Goal: Information Seeking & Learning: Learn about a topic

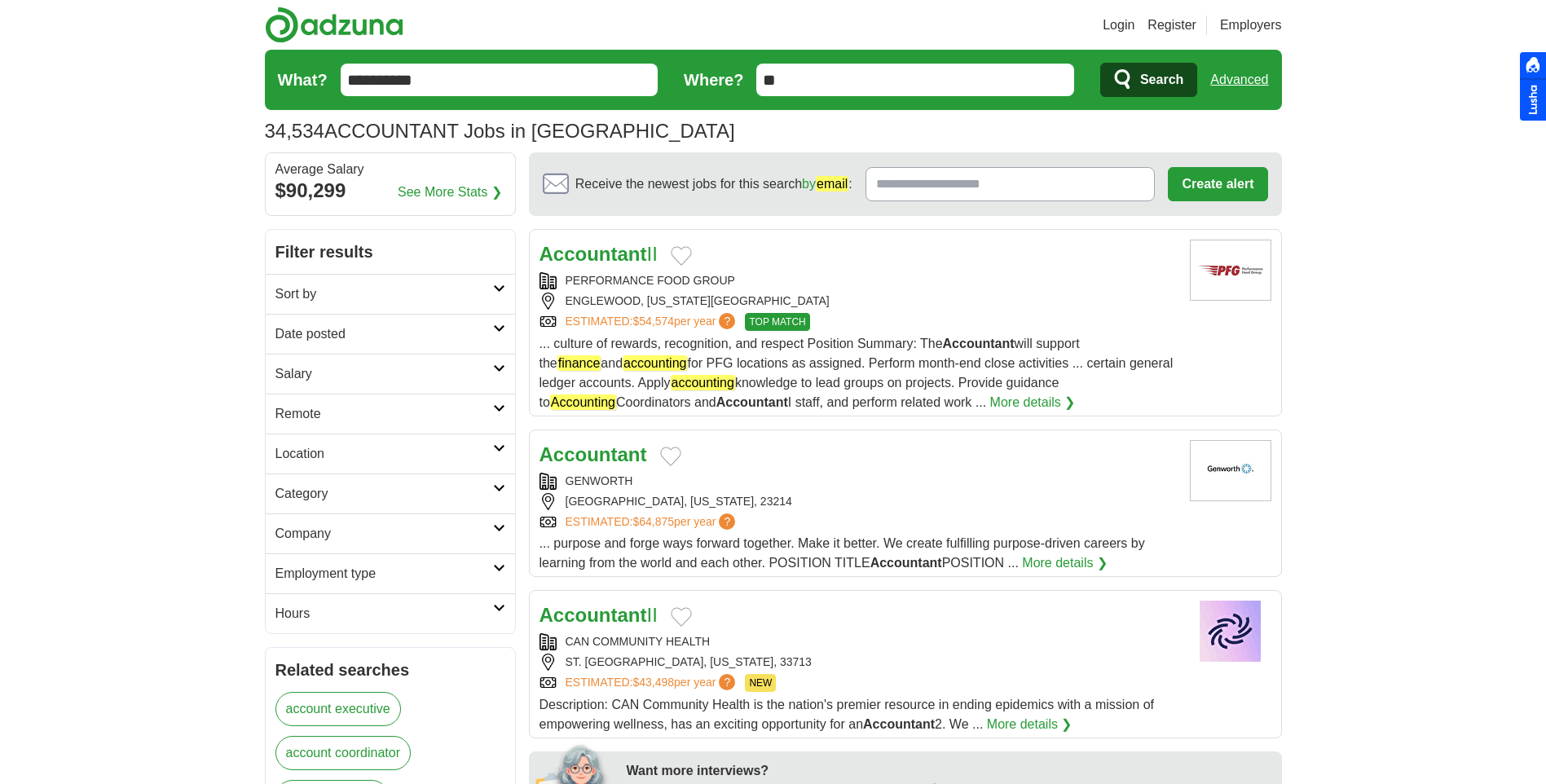
click at [451, 331] on h2 "Date posted" at bounding box center [384, 334] width 217 height 20
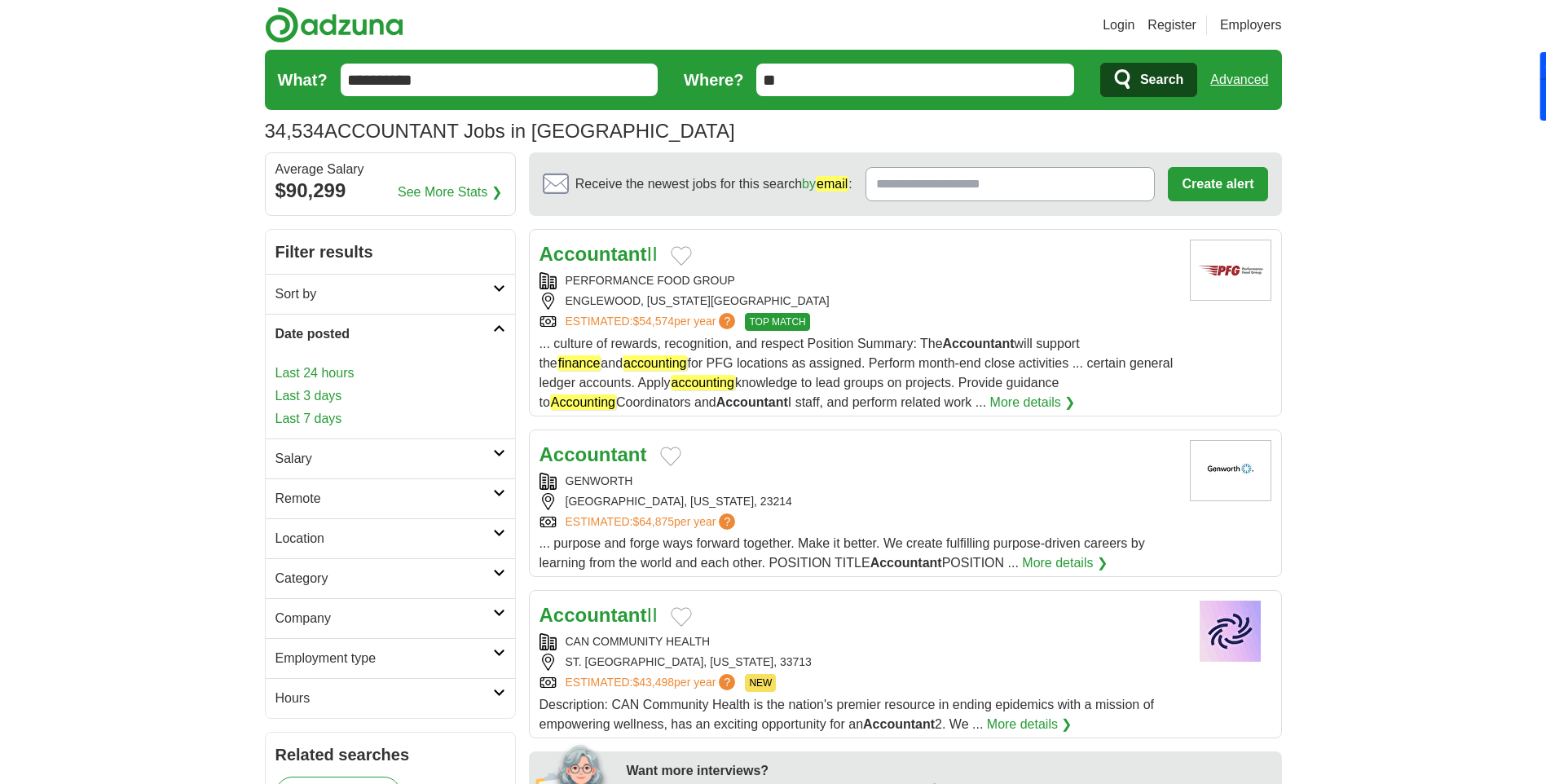
click at [330, 394] on link "Last 3 days" at bounding box center [390, 396] width 230 height 20
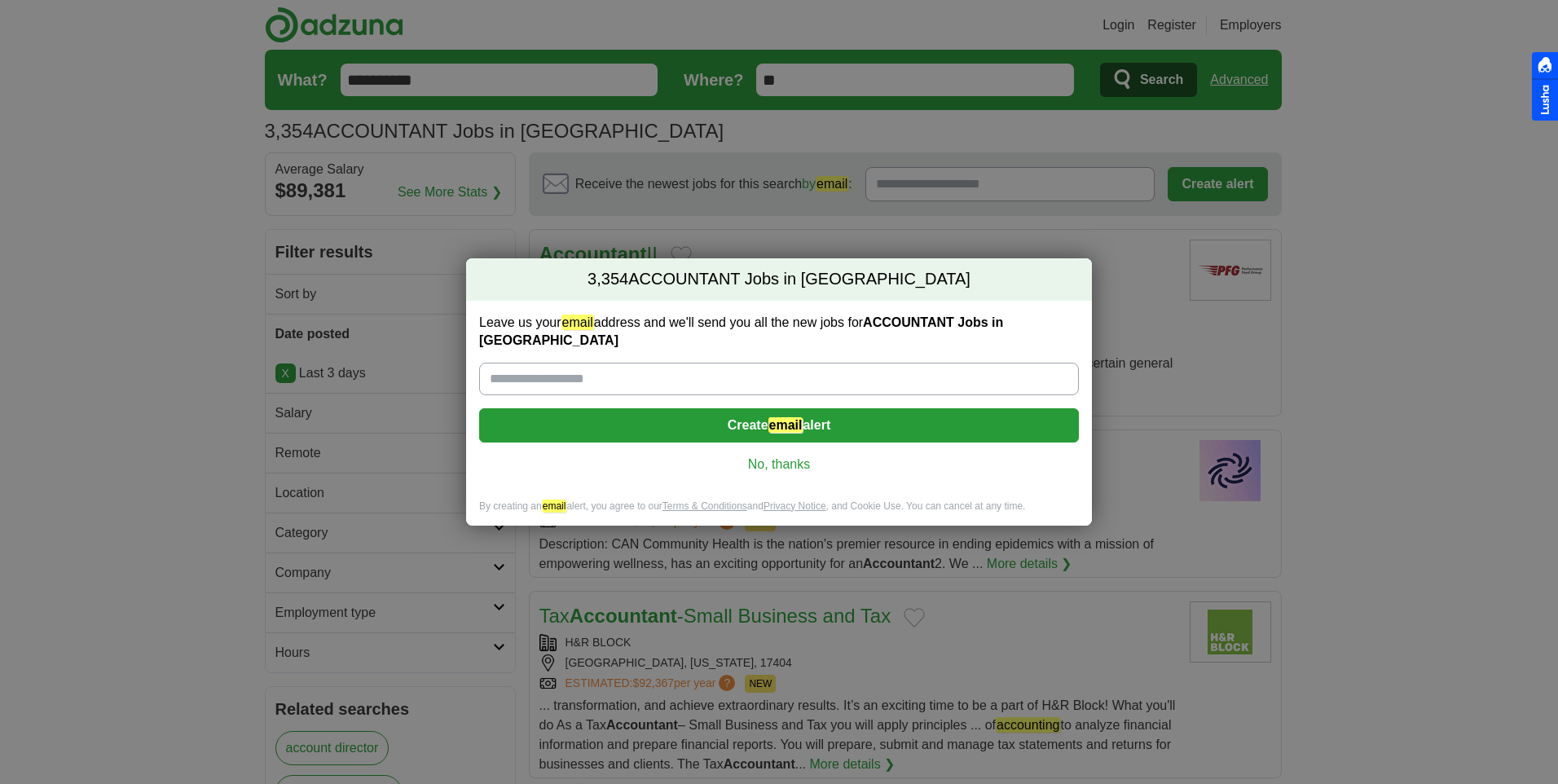
click at [796, 456] on link "No, thanks" at bounding box center [779, 465] width 574 height 18
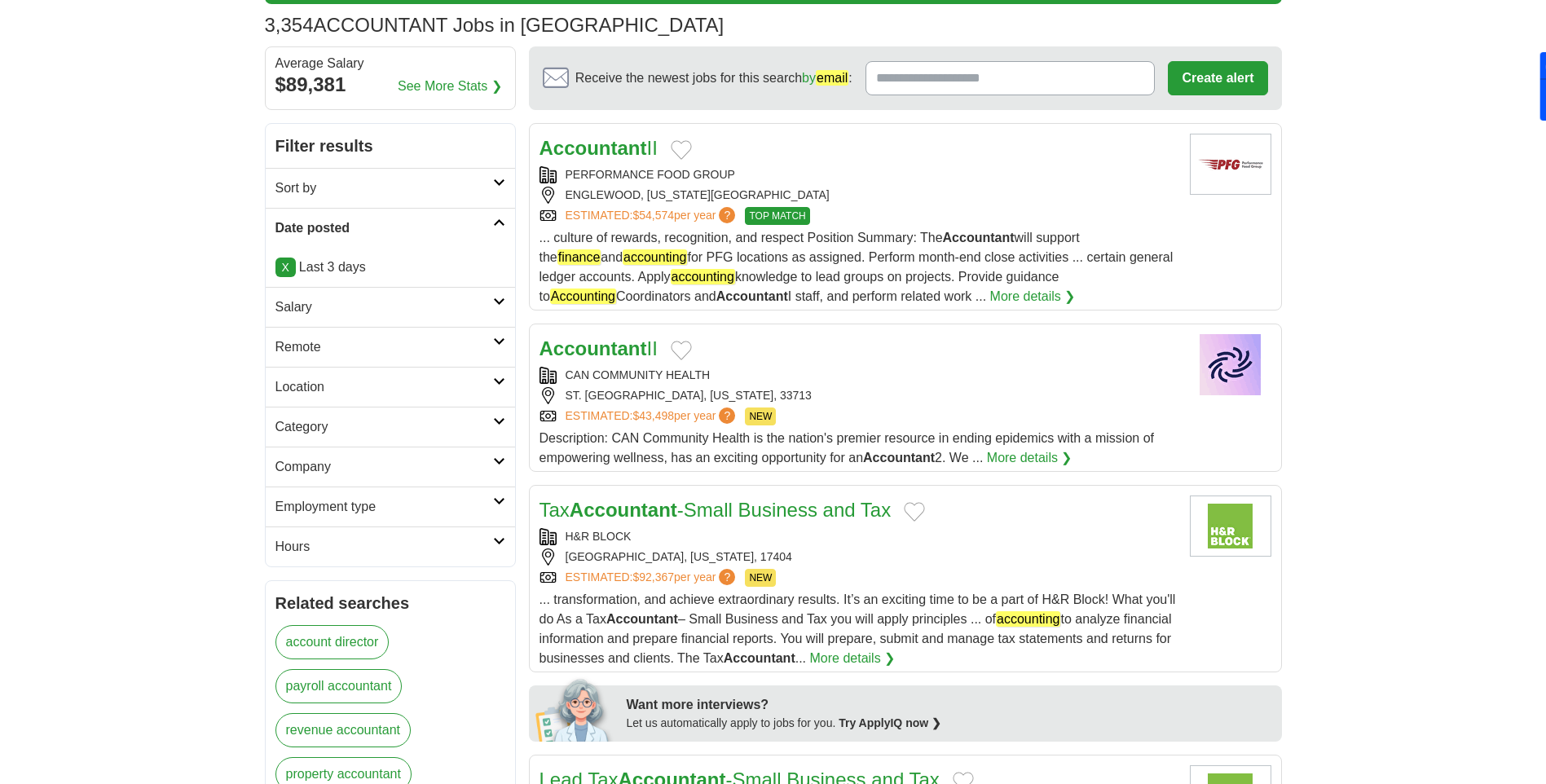
scroll to position [163, 0]
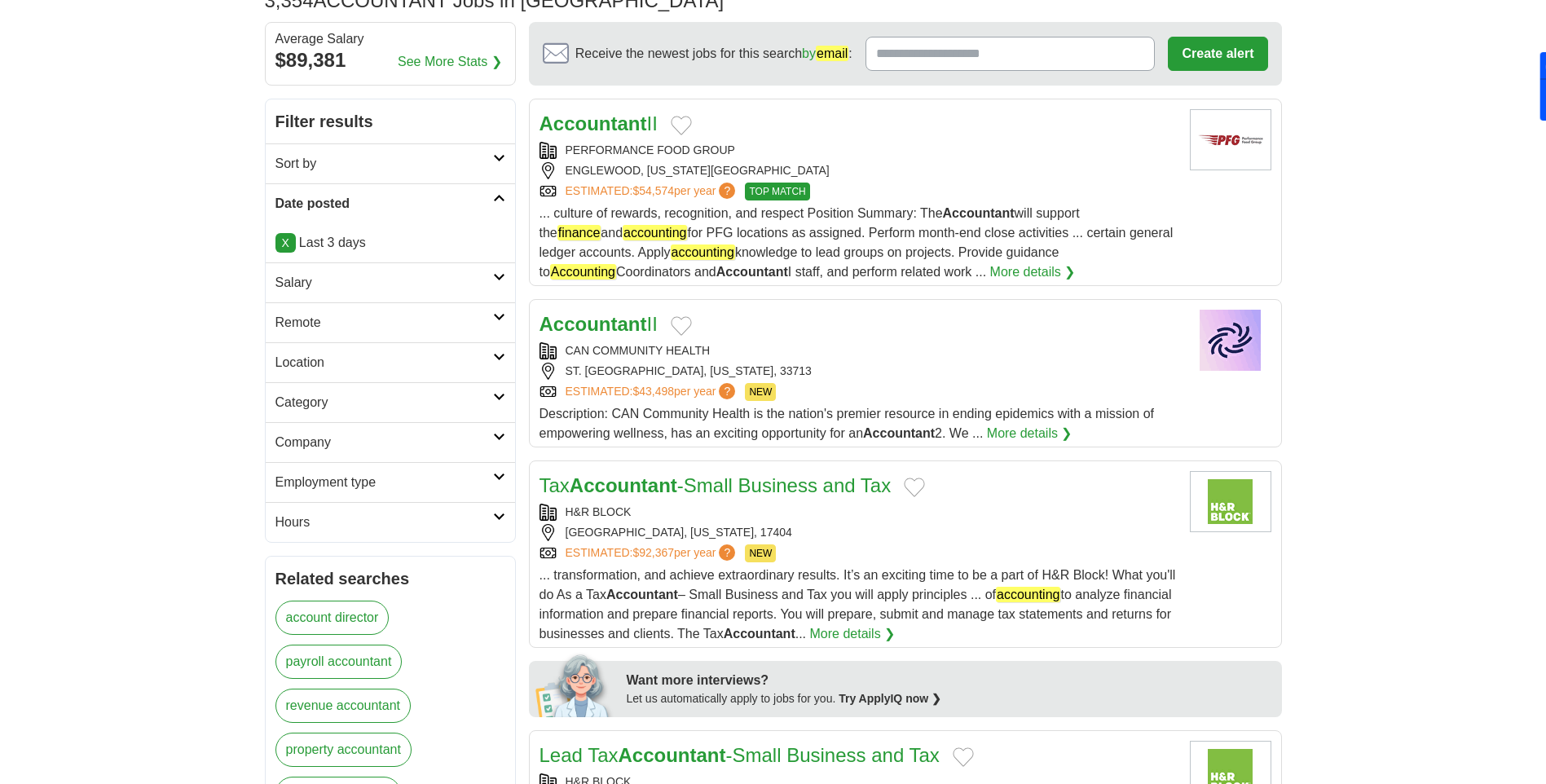
click at [492, 473] on h2 "Employment type" at bounding box center [384, 483] width 217 height 20
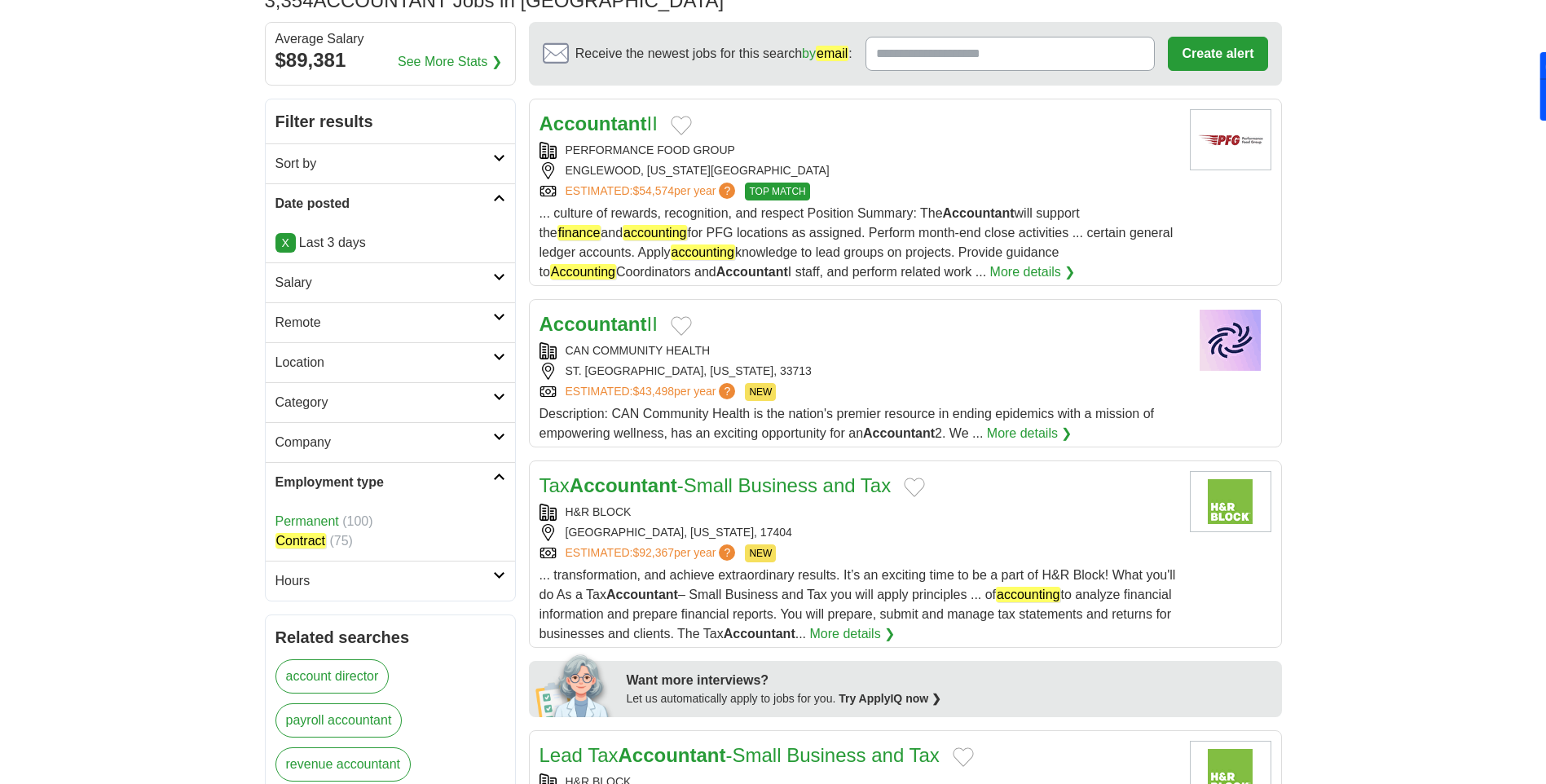
click at [503, 560] on link "Hours" at bounding box center [390, 580] width 249 height 40
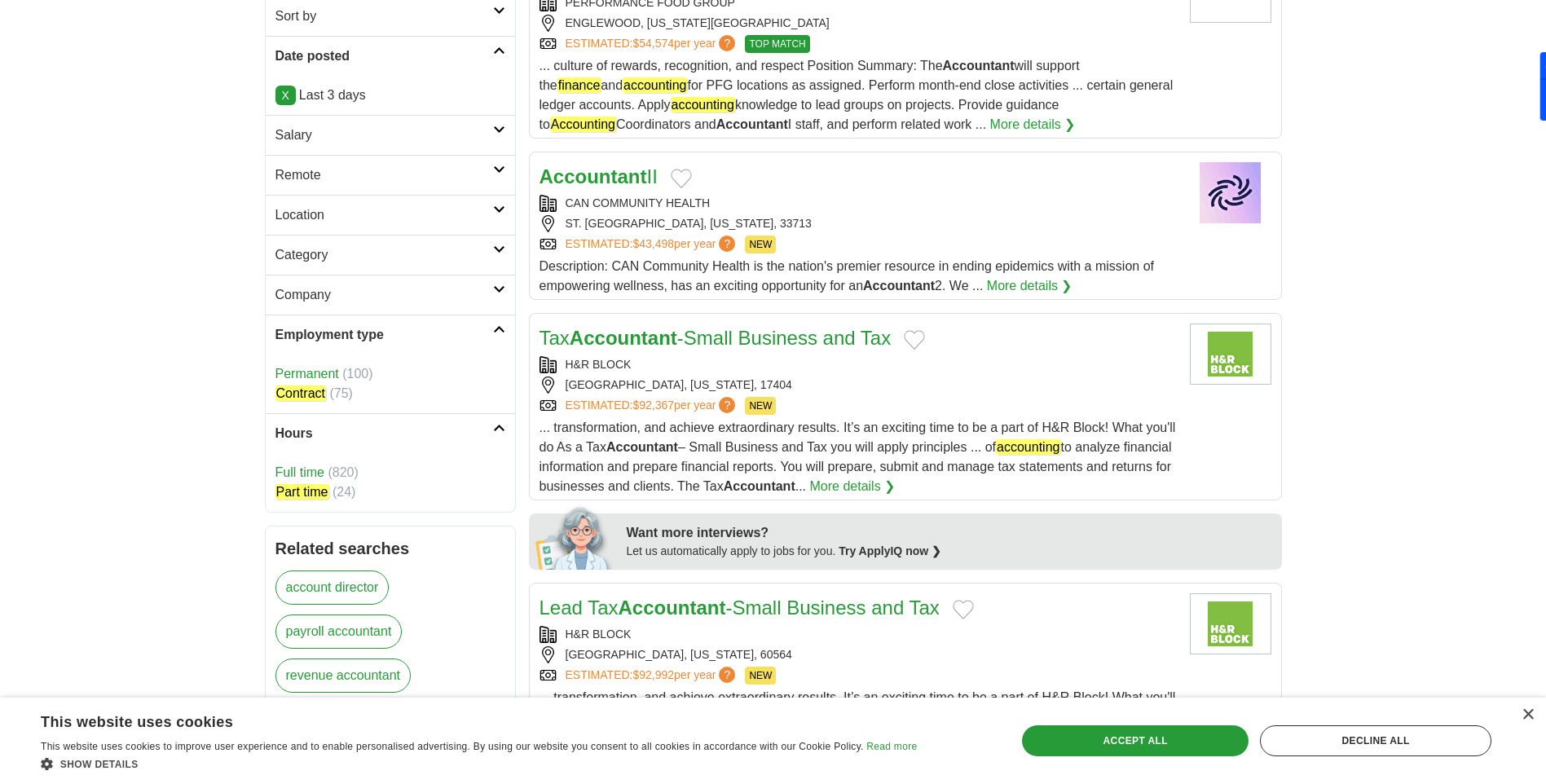
scroll to position [326, 0]
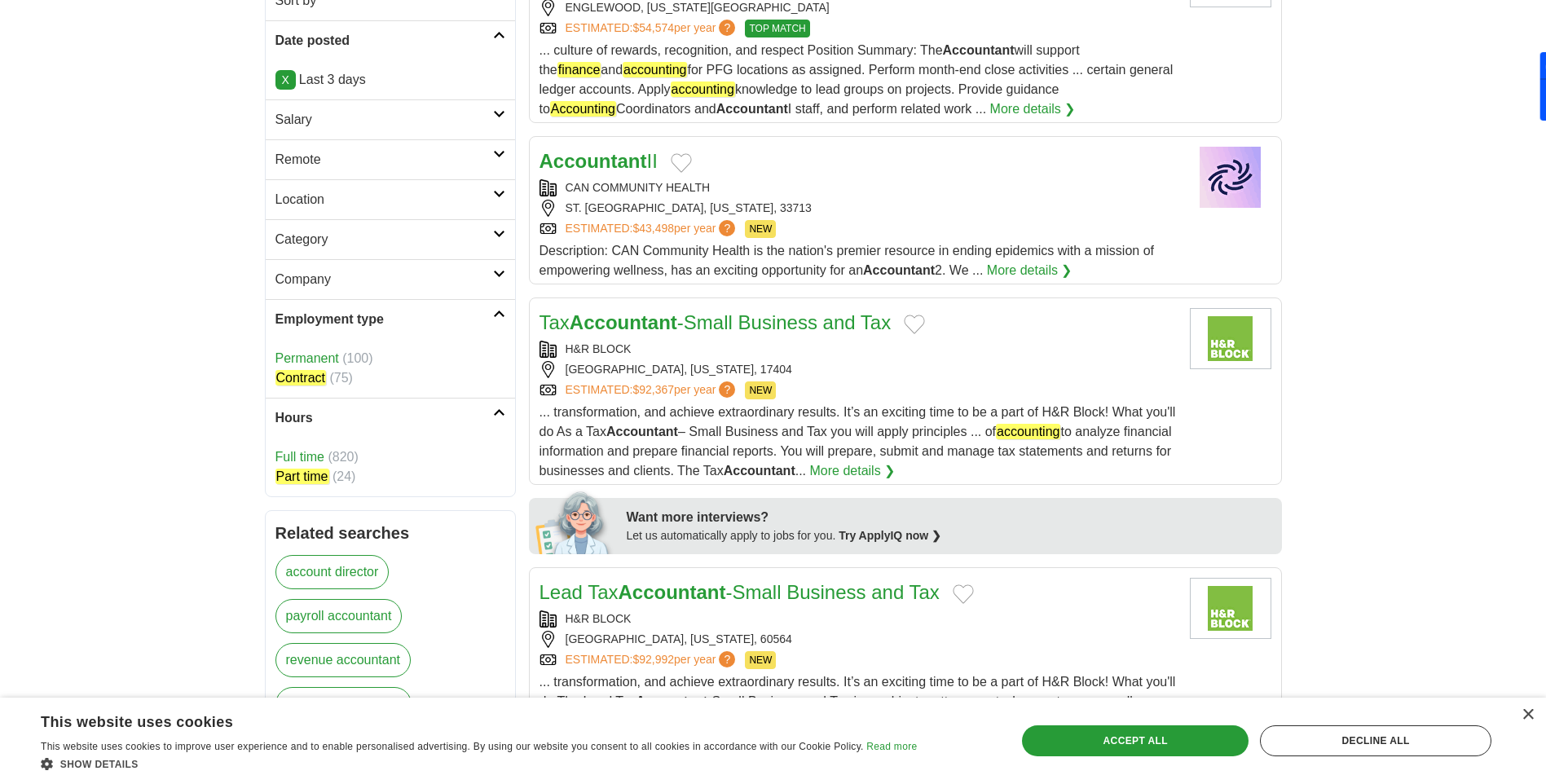
click at [309, 450] on link "Full time" at bounding box center [300, 457] width 49 height 14
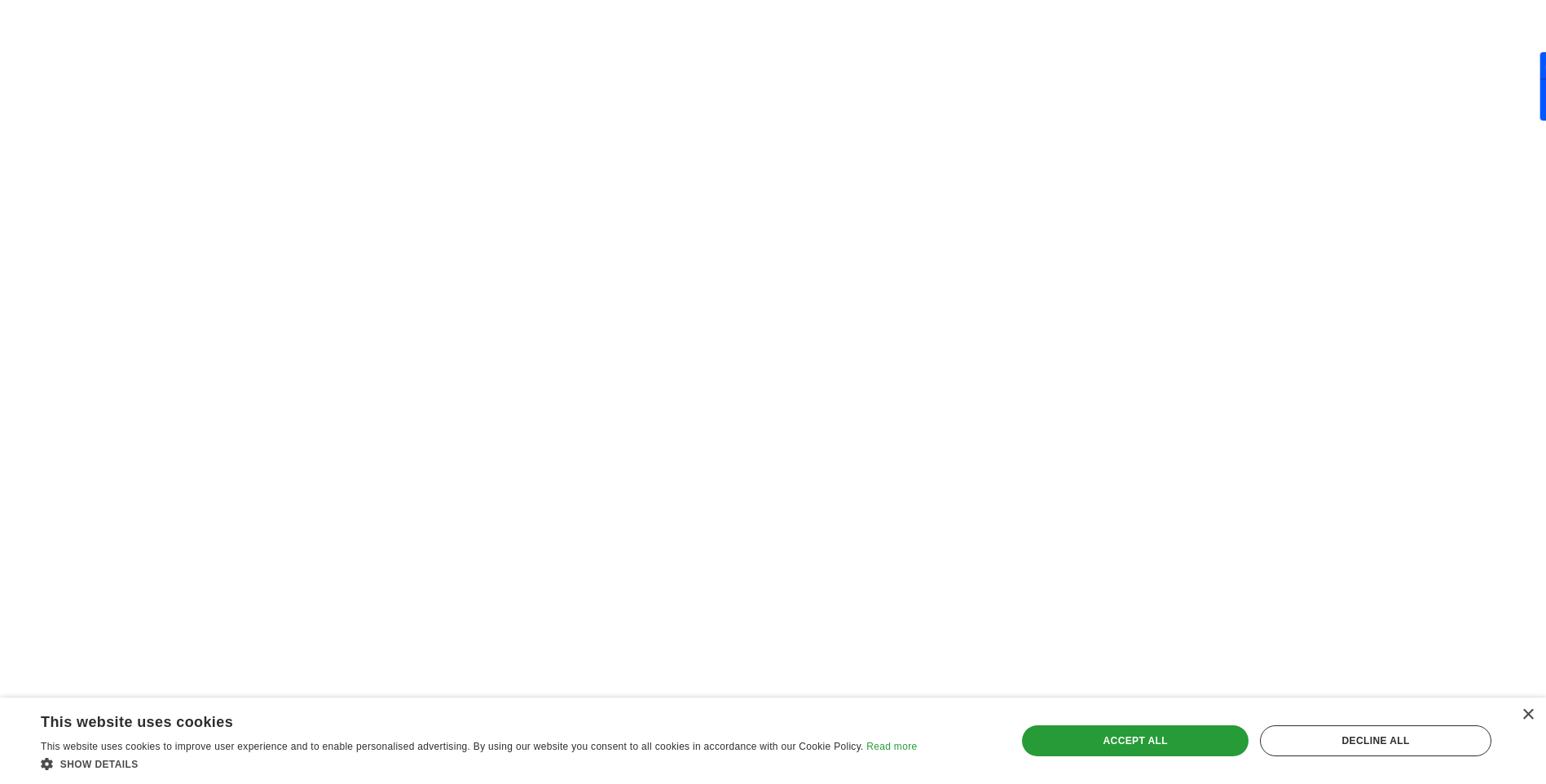
scroll to position [2770, 0]
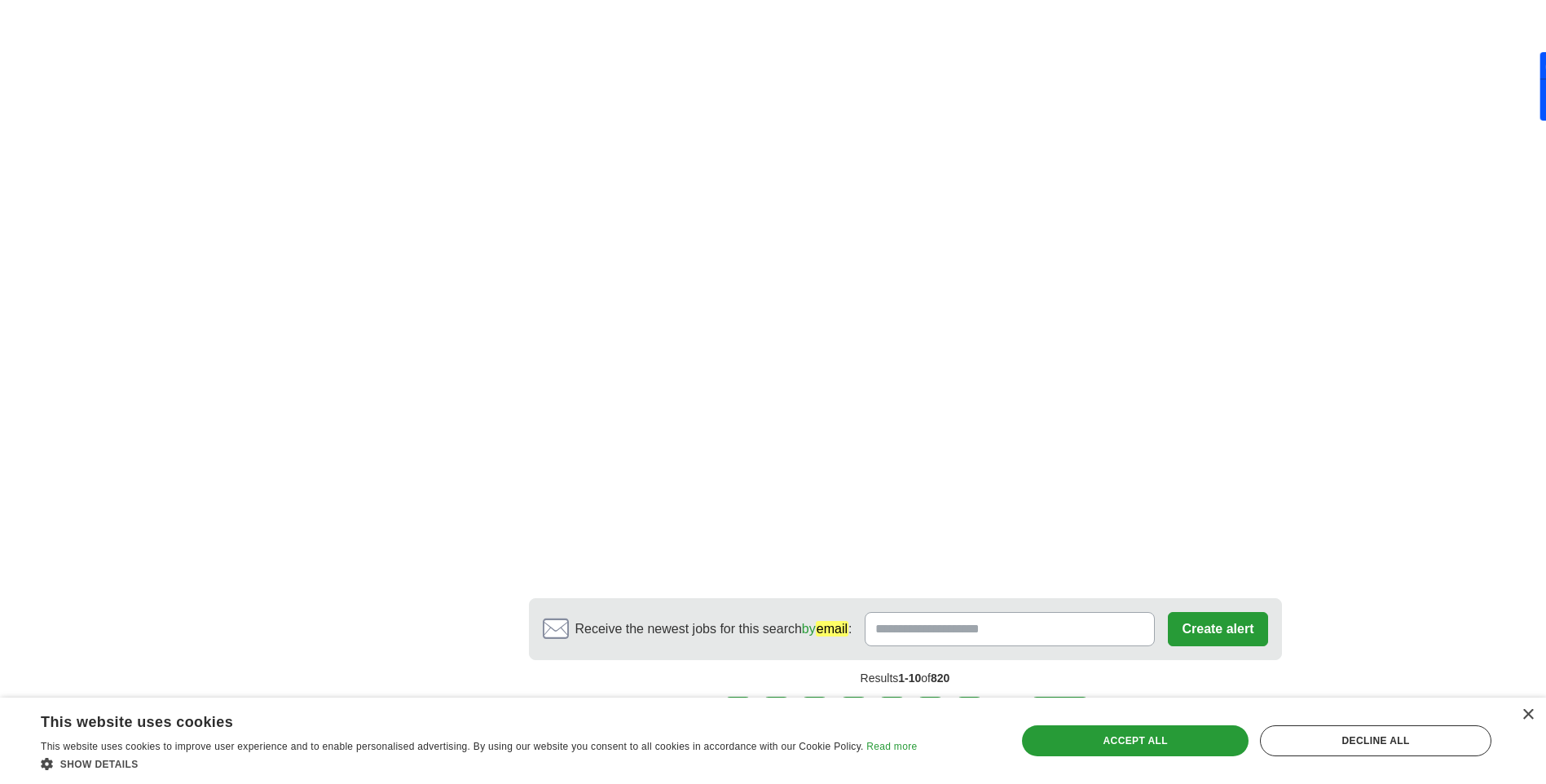
click at [784, 697] on link "2" at bounding box center [776, 714] width 29 height 34
click at [776, 697] on link "2" at bounding box center [776, 714] width 29 height 34
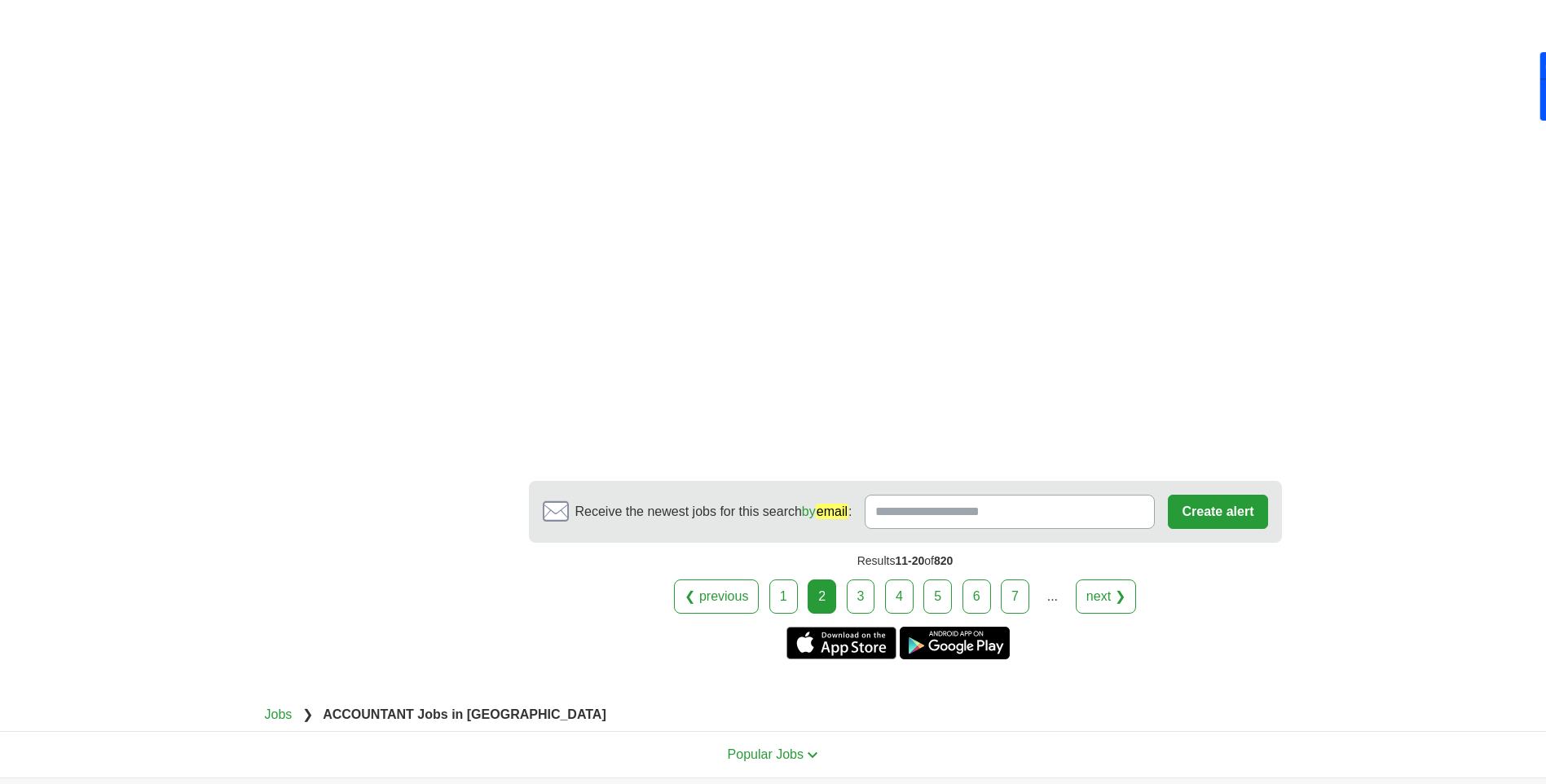
scroll to position [2526, 0]
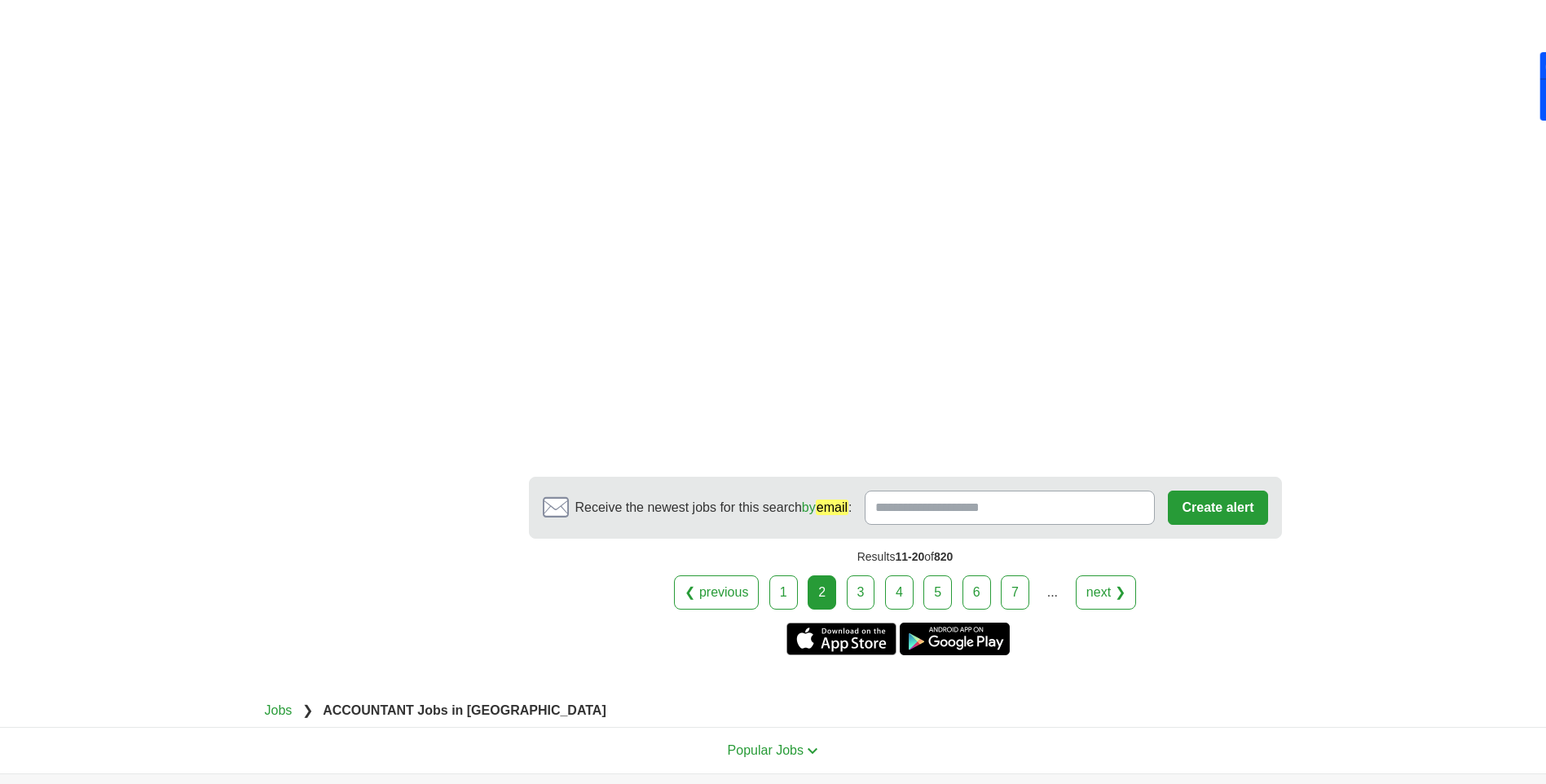
click at [857, 575] on link "3" at bounding box center [860, 592] width 29 height 34
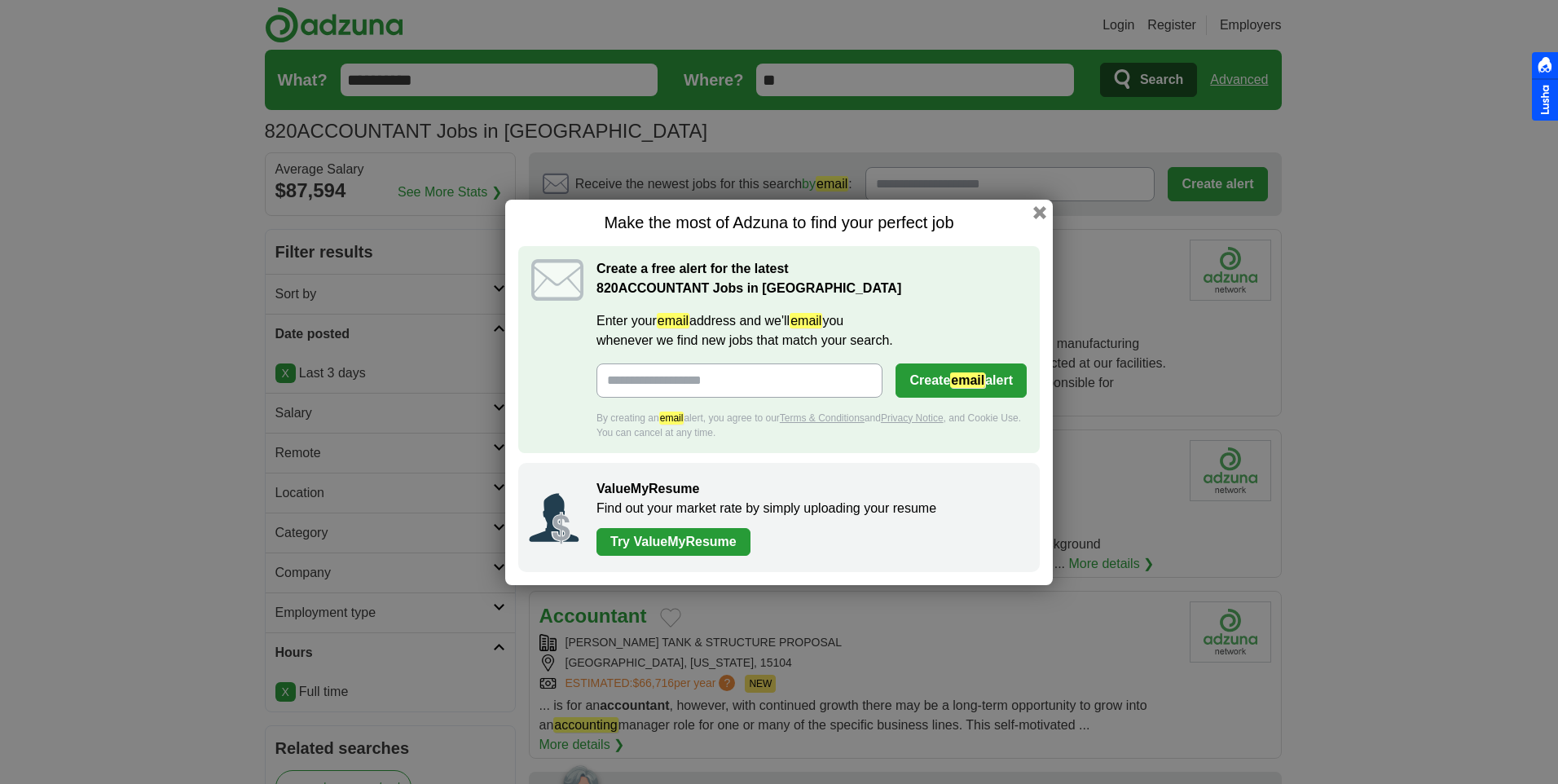
click at [1034, 210] on button "button" at bounding box center [1040, 212] width 13 height 13
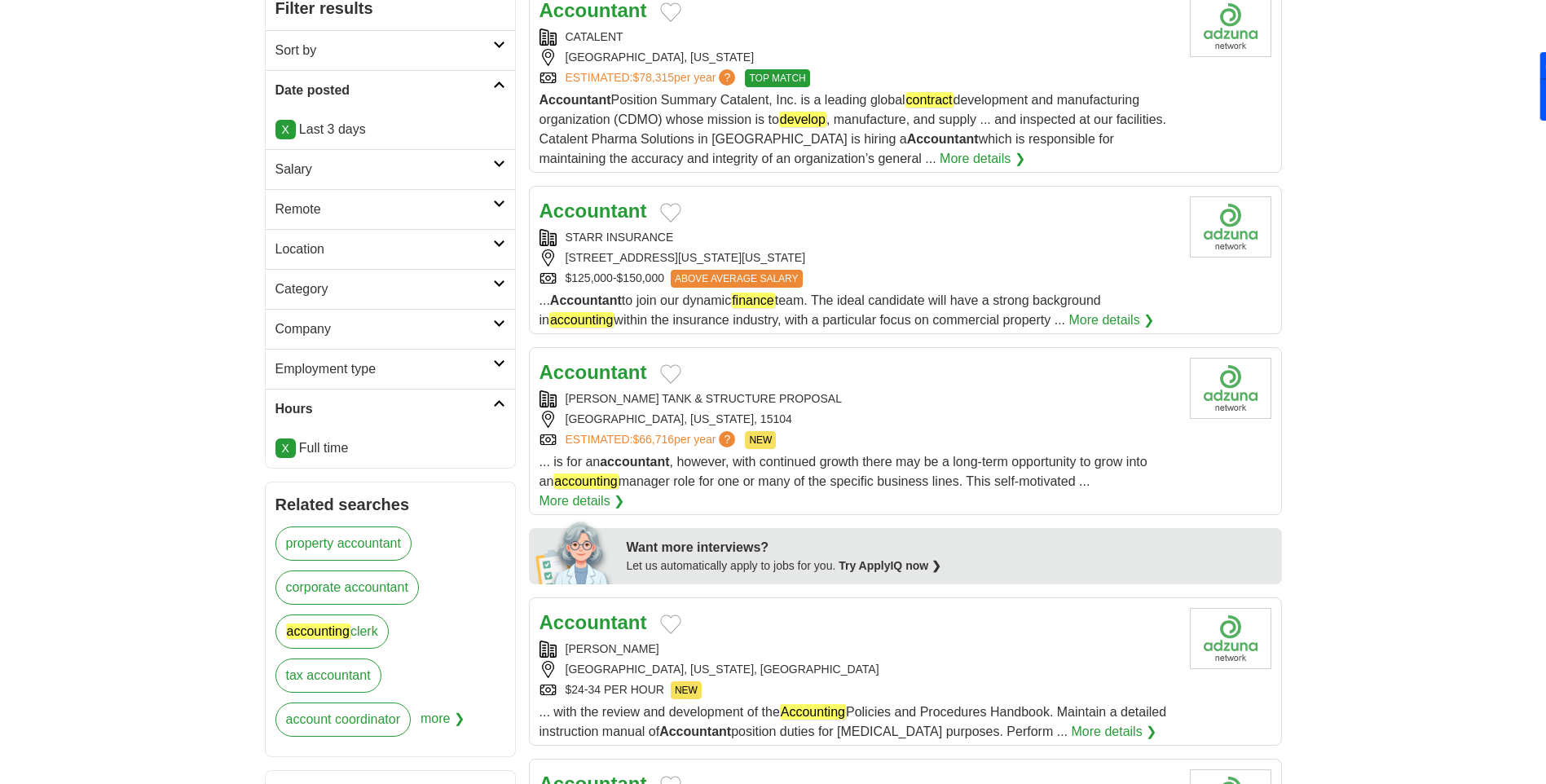
scroll to position [244, 0]
